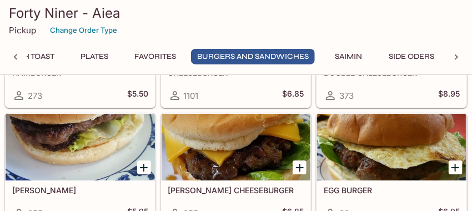
scroll to position [2995, 0]
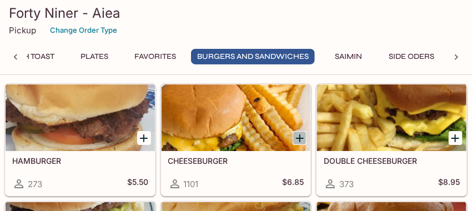
click at [304, 136] on icon "Add CHEESEBURGER" at bounding box center [299, 138] width 13 height 13
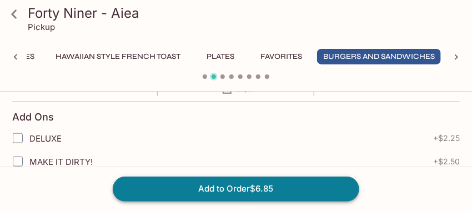
scroll to position [264, 0]
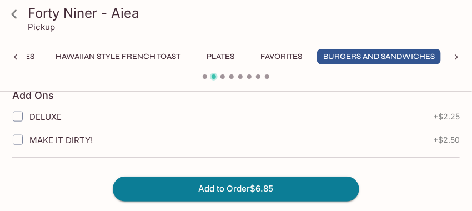
click at [18, 138] on input "MAKE IT DIRTY!" at bounding box center [18, 140] width 22 height 22
click at [20, 138] on input "MAKE IT DIRTY!" at bounding box center [18, 140] width 22 height 22
checkbox input "true"
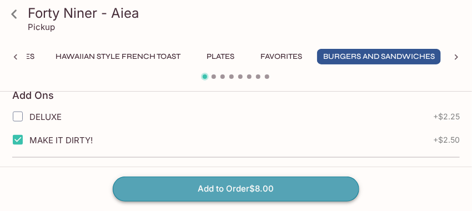
click at [179, 193] on button "Add to Order $8.00" at bounding box center [236, 189] width 247 height 24
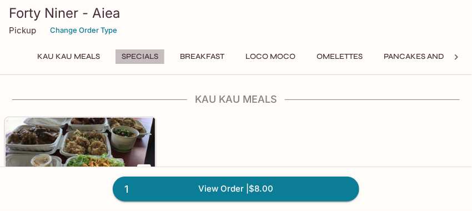
click at [142, 55] on button "Specials" at bounding box center [140, 57] width 50 height 16
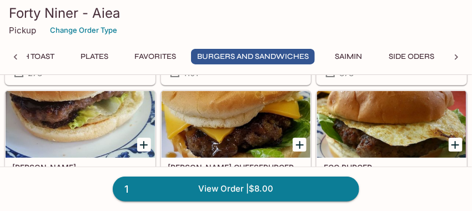
scroll to position [3109, 0]
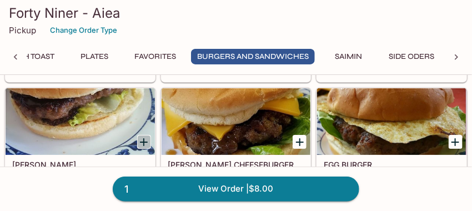
click at [144, 140] on icon "Add TERI BURGER" at bounding box center [143, 142] width 13 height 13
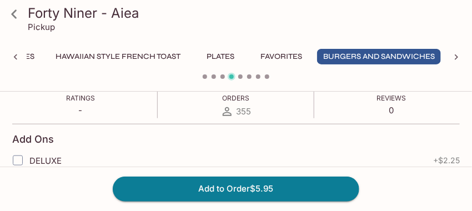
scroll to position [286, 0]
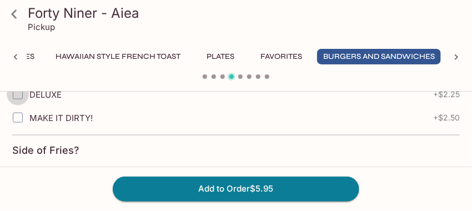
click at [17, 98] on input "DELUXE" at bounding box center [18, 94] width 22 height 22
click at [22, 93] on input "DELUXE" at bounding box center [18, 94] width 22 height 22
checkbox input "true"
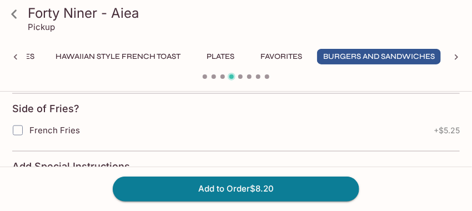
scroll to position [330, 0]
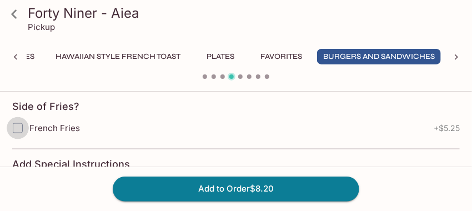
click at [13, 123] on input "French Fries" at bounding box center [18, 128] width 22 height 22
checkbox input "true"
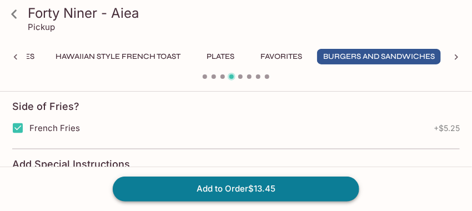
click at [328, 186] on button "Add to Order $13.45" at bounding box center [236, 189] width 247 height 24
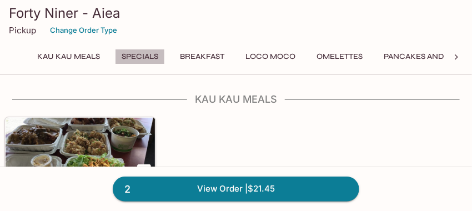
click at [138, 52] on button "Specials" at bounding box center [140, 57] width 50 height 16
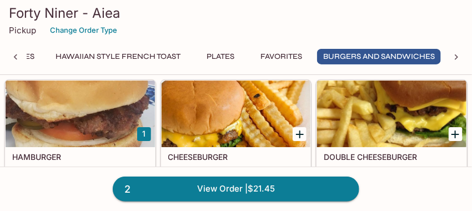
scroll to position [3021, 0]
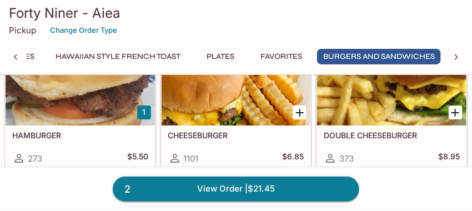
drag, startPoint x: 247, startPoint y: 52, endPoint x: 218, endPoint y: 58, distance: 29.0
click at [223, 56] on button "Plates" at bounding box center [221, 57] width 50 height 16
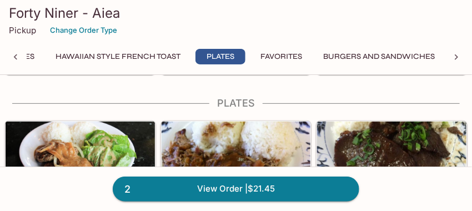
scroll to position [2168, 0]
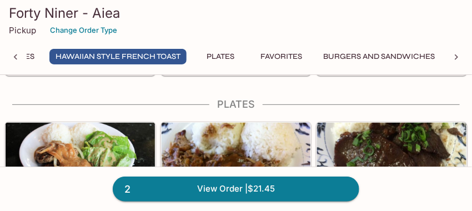
click at [231, 61] on button "Plates" at bounding box center [221, 57] width 50 height 16
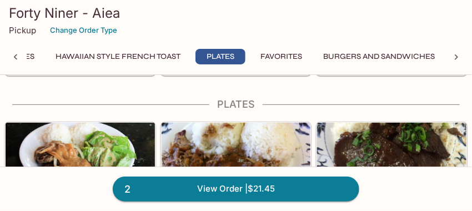
click at [230, 63] on button "Plates" at bounding box center [221, 57] width 50 height 16
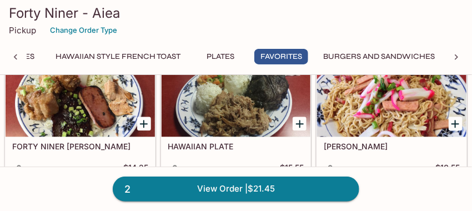
scroll to position [2740, 0]
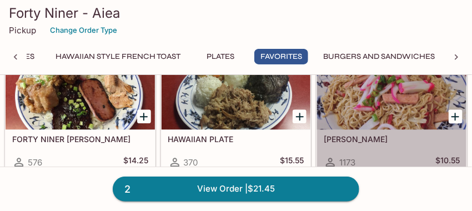
click at [371, 108] on div at bounding box center [391, 96] width 149 height 67
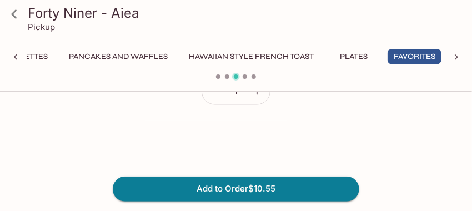
scroll to position [440, 0]
click at [258, 192] on button "Add to Order $10.55" at bounding box center [236, 189] width 247 height 24
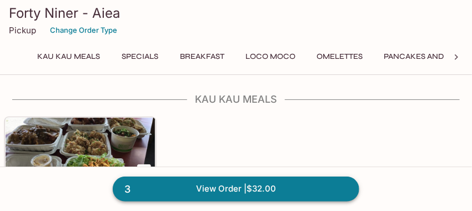
click at [202, 191] on link "3 View Order | $32.00" at bounding box center [236, 189] width 247 height 24
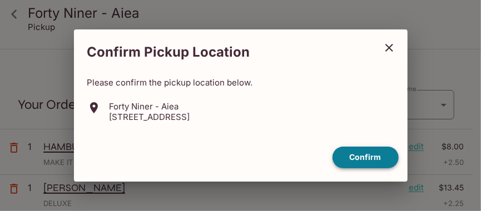
click at [354, 158] on button "Confirm" at bounding box center [365, 158] width 66 height 22
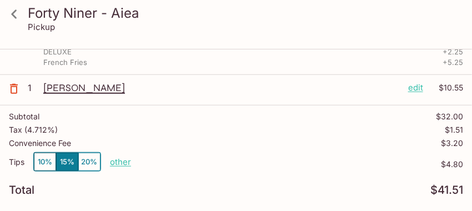
scroll to position [154, 0]
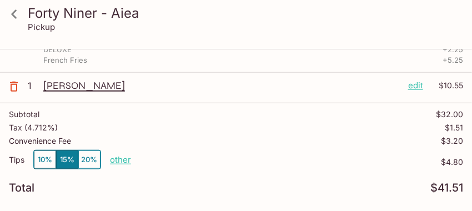
click at [125, 159] on p "other" at bounding box center [120, 159] width 21 height 11
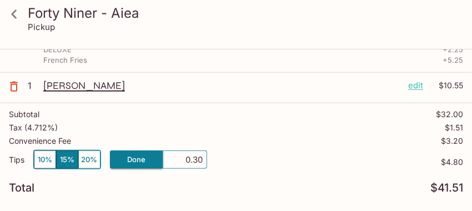
type input "3.00"
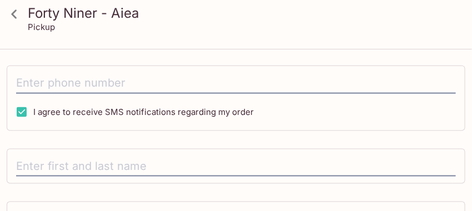
scroll to position [321, 0]
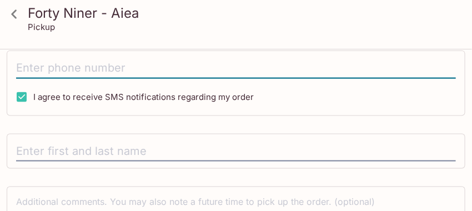
drag, startPoint x: 123, startPoint y: 62, endPoint x: 123, endPoint y: 56, distance: 6.1
click at [123, 62] on input "tel" at bounding box center [236, 68] width 440 height 21
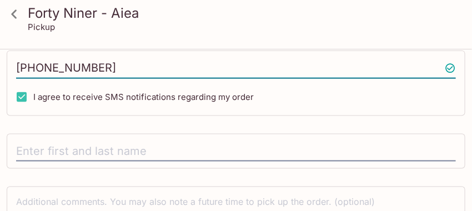
click at [316, 76] on input "[PHONE_NUMBER]" at bounding box center [236, 68] width 440 height 21
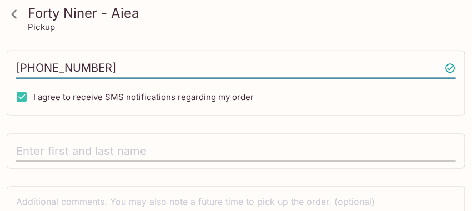
type input "[PHONE_NUMBER]"
click at [206, 147] on input "text" at bounding box center [236, 151] width 440 height 21
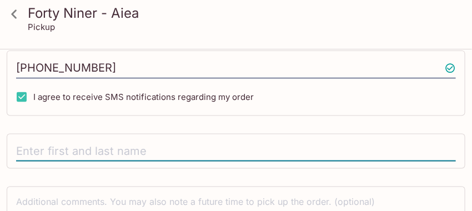
type input "[PERSON_NAME]"
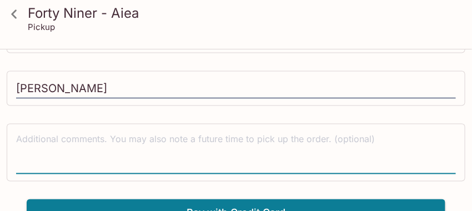
scroll to position [398, 0]
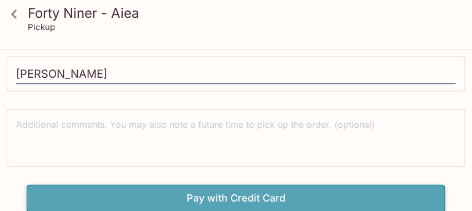
click at [326, 200] on button "Pay with Credit Card" at bounding box center [236, 199] width 419 height 28
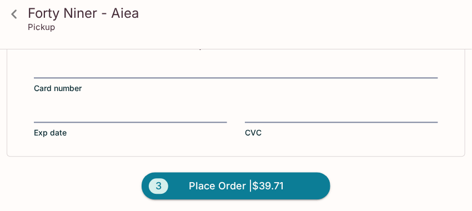
scroll to position [565, 0]
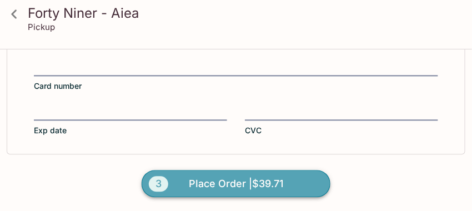
click at [292, 186] on button "3 Place Order | $39.71" at bounding box center [236, 184] width 189 height 28
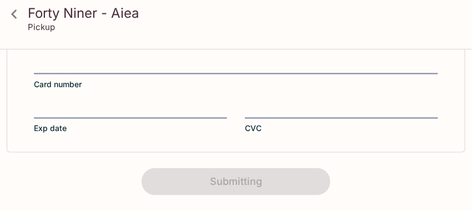
scroll to position [433, 0]
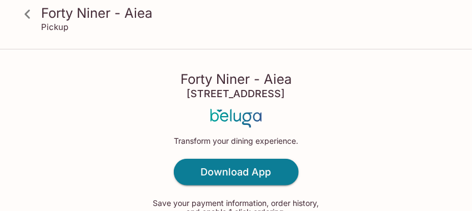
scroll to position [110, 0]
